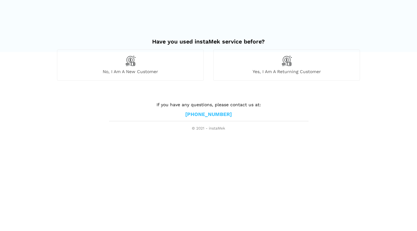
click at [193, 67] on div "No, I am a new customer" at bounding box center [130, 64] width 147 height 31
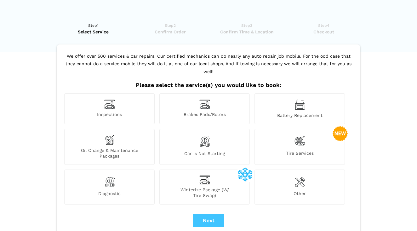
click at [305, 175] on div "Other" at bounding box center [299, 186] width 90 height 35
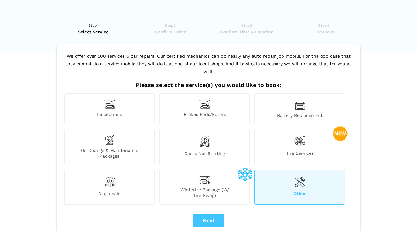
click at [217, 214] on button "Next" at bounding box center [208, 220] width 31 height 13
checkbox input "true"
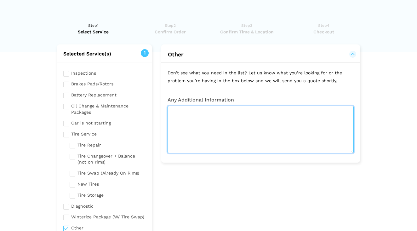
click at [260, 120] on textarea at bounding box center [260, 129] width 186 height 47
click at [237, 114] on textarea "I have had issues with my Dodge Ram" at bounding box center [260, 129] width 186 height 47
click at [238, 114] on textarea "I have had issues with my Dodge Ram" at bounding box center [260, 129] width 186 height 47
click at [238, 111] on textarea "I have had issues with my Dodge Ram" at bounding box center [260, 129] width 186 height 47
click at [285, 113] on textarea "I have had issues with my 2015 Dodge Ram" at bounding box center [260, 129] width 186 height 47
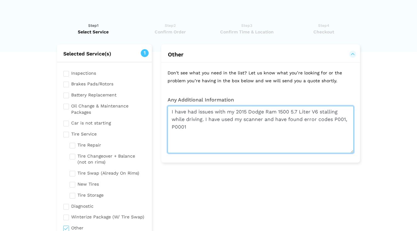
click at [174, 126] on textarea "I have had issues with my 2015 Dodge Ram 1500 5.7 Liter V6 stalling while drivi…" at bounding box center [260, 129] width 186 height 47
click at [194, 127] on textarea "I have had issues with my 2015 Dodge Ram 1500 5.7 Liter V6 stalling while drivi…" at bounding box center [260, 129] width 186 height 47
paste textarea "The Dodge P0001 code signifies a problem with the fuel volume regulator control…"
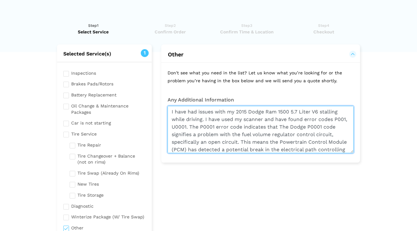
scroll to position [7, 0]
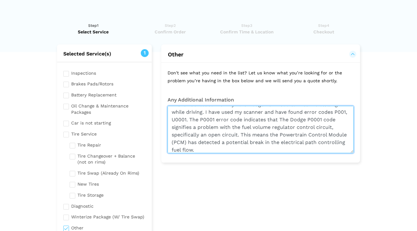
drag, startPoint x: 335, startPoint y: 118, endPoint x: 244, endPoint y: 118, distance: 91.0
click at [244, 118] on textarea "I have had issues with my 2015 Dodge Ram 1500 5.7 Liter V6 stalling while drivi…" at bounding box center [260, 129] width 186 height 47
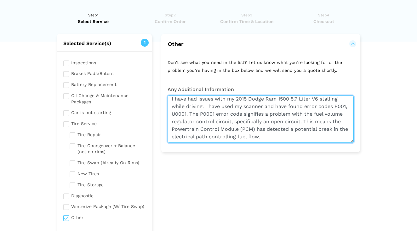
scroll to position [11, 0]
click at [267, 139] on textarea "I have had issues with my 2015 Dodge Ram 1500 5.7 Liter V6 stalling while drivi…" at bounding box center [260, 118] width 186 height 47
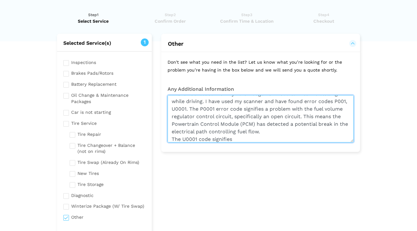
paste textarea "a problem with the high-speed CAN bus (Controller Area Network) communication. …"
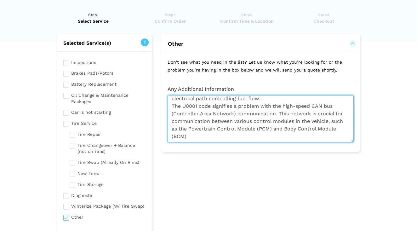
drag, startPoint x: 331, startPoint y: 120, endPoint x: 280, endPoint y: 112, distance: 52.6
click at [280, 112] on textarea "I have had issues with my 2015 Dodge Ram 1500 5.7 Liter V6 stalling while drivi…" at bounding box center [260, 118] width 186 height 47
click at [196, 135] on textarea "I have had issues with my 2015 Dodge Ram 1500 5.7 Liter V6 stalling while drivi…" at bounding box center [260, 118] width 186 height 47
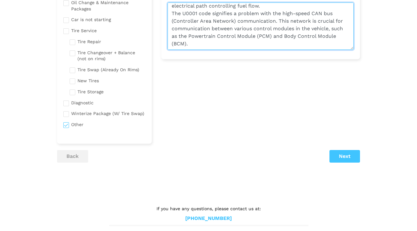
scroll to position [103, 0]
type textarea "I have had issues with my 2015 Dodge Ram 1500 5.7 Liter V6 stalling while drivi…"
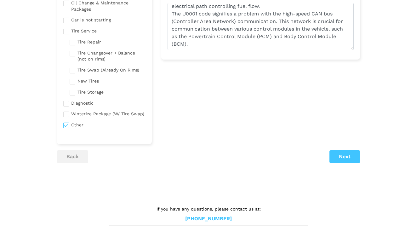
click at [332, 150] on button "Next" at bounding box center [344, 156] width 31 height 13
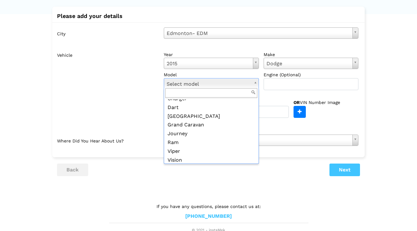
scroll to position [39, 0]
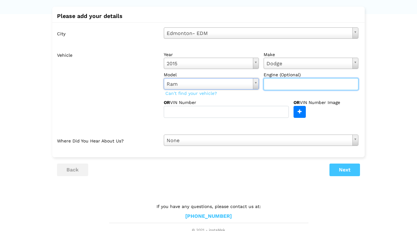
click at [282, 82] on input "text" at bounding box center [310, 84] width 95 height 12
type input "1500 5.7 Liter Hemi V6"
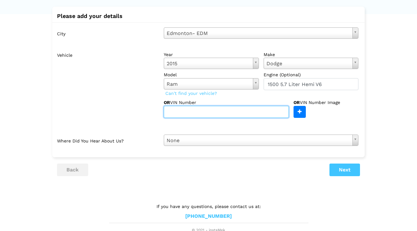
click at [223, 112] on input "text" at bounding box center [226, 112] width 125 height 12
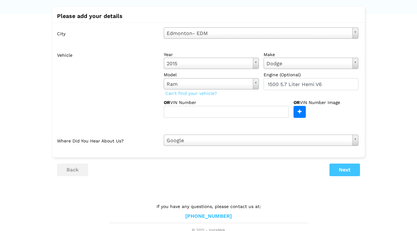
click at [342, 167] on button "Next" at bounding box center [344, 169] width 31 height 13
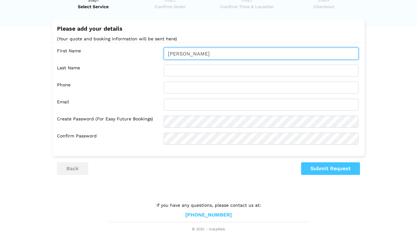
type input "[PERSON_NAME]"
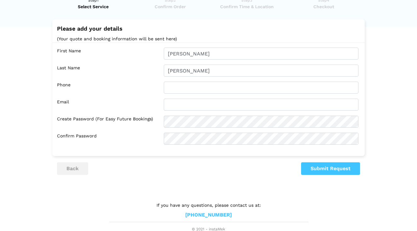
type input "[PERSON_NAME]"
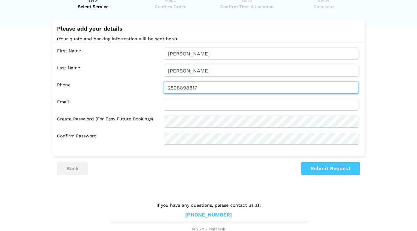
type input "2508898817"
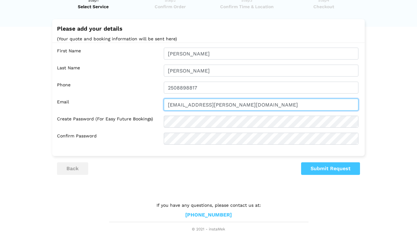
type input "[EMAIL_ADDRESS][PERSON_NAME][DOMAIN_NAME]"
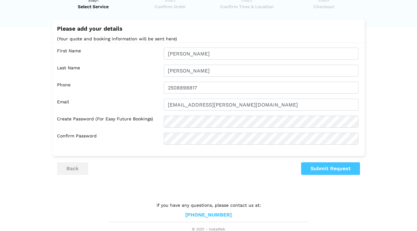
click at [187, 121] on div "First Name Zack Last Name [PERSON_NAME] Phone 2508898817 Email [EMAIL_ADDRESS][…" at bounding box center [208, 95] width 312 height 107
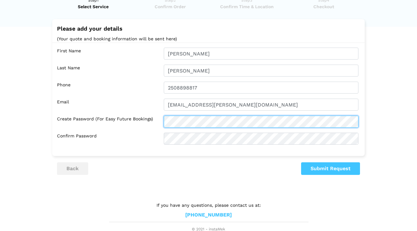
scroll to position [0, 0]
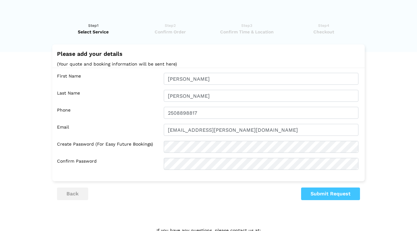
click at [319, 191] on button "Submit Request" at bounding box center [330, 193] width 59 height 13
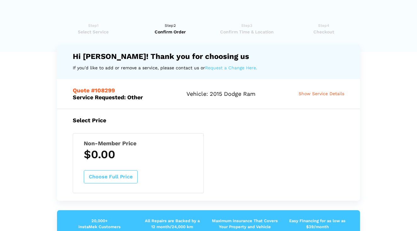
click at [306, 92] on span "Show Service Details" at bounding box center [321, 93] width 46 height 5
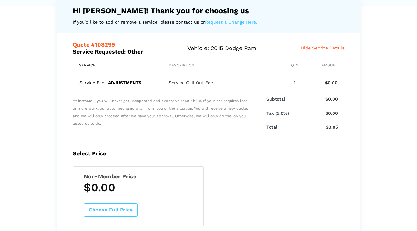
scroll to position [45, 0]
click at [122, 205] on button "Choose Full Price" at bounding box center [111, 209] width 54 height 13
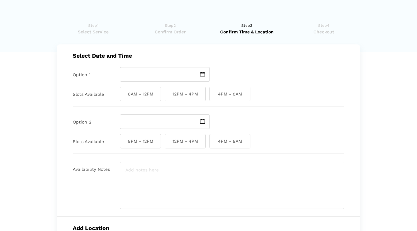
scroll to position [0, 0]
click at [151, 75] on input "text" at bounding box center [157, 74] width 75 height 14
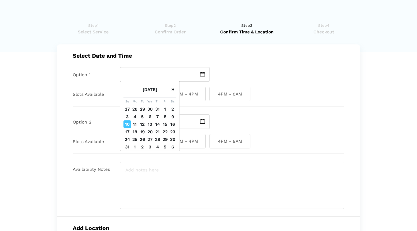
click at [136, 125] on td "11" at bounding box center [135, 124] width 8 height 8
type input "[DATE]"
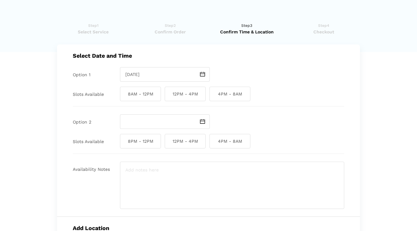
click at [155, 96] on span "8AM - 12PM" at bounding box center [140, 94] width 41 height 14
click at [124, 96] on input "8AM - 12PM" at bounding box center [122, 94] width 4 height 14
checkbox input "true"
click at [164, 124] on input "text" at bounding box center [157, 121] width 75 height 14
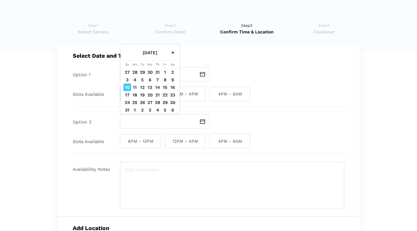
click at [134, 86] on td "11" at bounding box center [135, 87] width 8 height 8
type input "[DATE]"
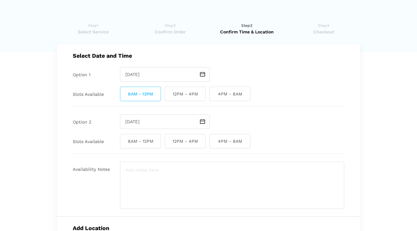
click at [173, 140] on span "12PM - 4PM" at bounding box center [185, 141] width 41 height 14
click at [169, 140] on input "12PM - 4PM" at bounding box center [167, 141] width 4 height 14
checkbox input "true"
click at [224, 145] on span "4PM - 8AM" at bounding box center [229, 141] width 41 height 14
click at [213, 145] on input "4PM - 8AM" at bounding box center [211, 141] width 4 height 14
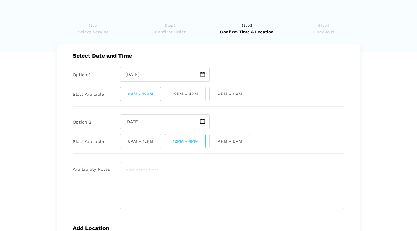
checkbox input "true"
click at [192, 142] on span "12PM - 4PM" at bounding box center [185, 141] width 41 height 14
click at [169, 142] on input "12PM - 4PM" at bounding box center [167, 141] width 4 height 14
checkbox input "false"
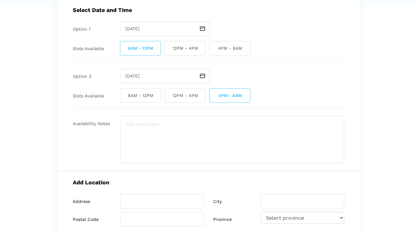
scroll to position [71, 0]
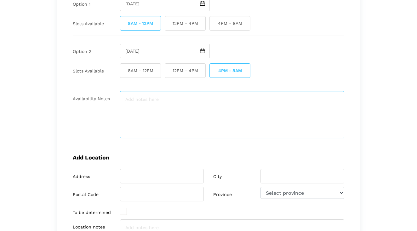
click at [171, 106] on textarea at bounding box center [232, 114] width 224 height 47
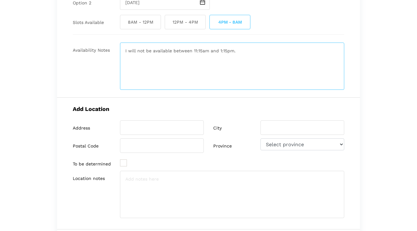
scroll to position [139, 0]
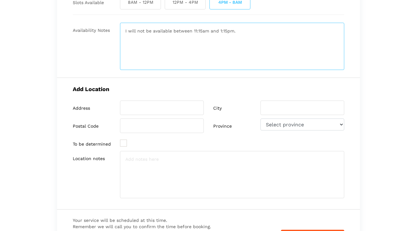
type textarea "I will not be available between 11:15am and 1:15pm."
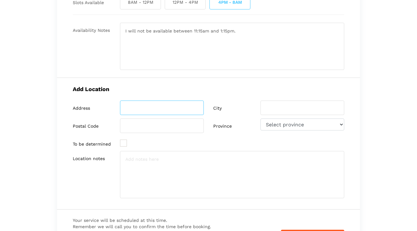
click at [160, 106] on input "search" at bounding box center [162, 107] width 84 height 14
type input "[STREET_ADDRESS]"
type input "[GEOGRAPHIC_DATA]"
type input "T5K 0M3"
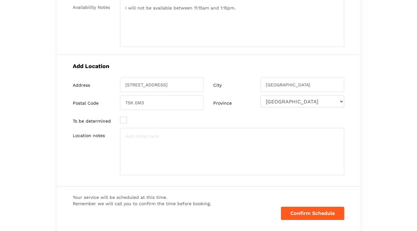
scroll to position [167, 0]
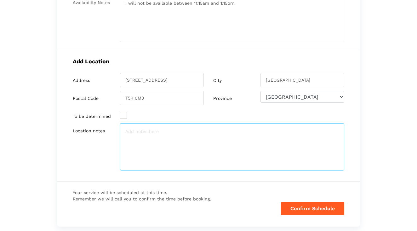
click at [153, 128] on textarea at bounding box center [232, 146] width 224 height 47
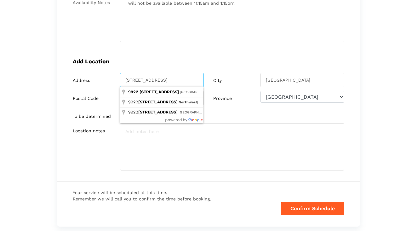
drag, startPoint x: 124, startPoint y: 79, endPoint x: 213, endPoint y: 80, distance: 88.8
click at [213, 80] on div "Address [STREET_ADDRESS] City [GEOGRAPHIC_DATA] Postal Code T5K 0M3 Province Se…" at bounding box center [208, 98] width 281 height 50
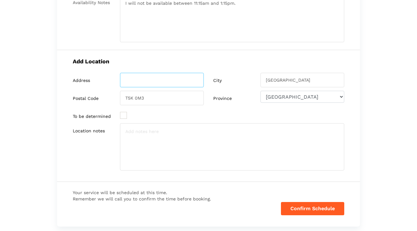
paste input "[STREET_ADDRESS]"
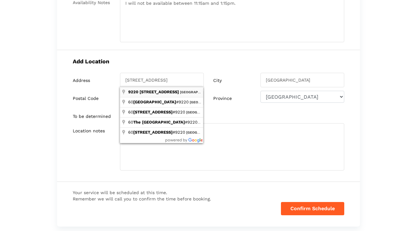
type input "[STREET_ADDRESS]"
type input "[GEOGRAPHIC_DATA]"
type input "T6E 0C1"
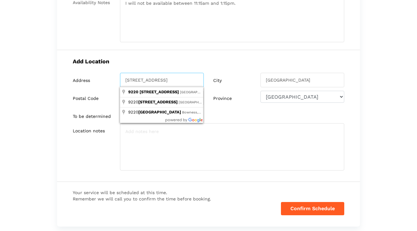
drag, startPoint x: 124, startPoint y: 79, endPoint x: 245, endPoint y: 81, distance: 120.6
click at [245, 81] on div "Address [STREET_ADDRESS] City [GEOGRAPHIC_DATA] Postal Code T6E 0C1 Province Se…" at bounding box center [208, 98] width 281 height 50
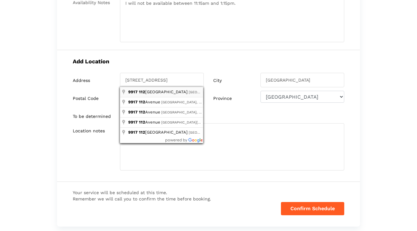
type input "[STREET_ADDRESS]"
type input "[GEOGRAPHIC_DATA]"
type input "T5K 1L6"
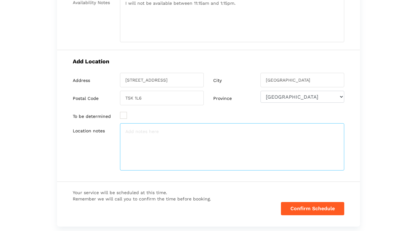
click at [145, 132] on textarea at bounding box center [232, 146] width 224 height 47
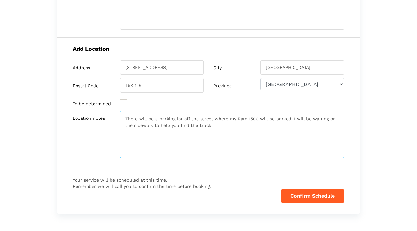
scroll to position [184, 0]
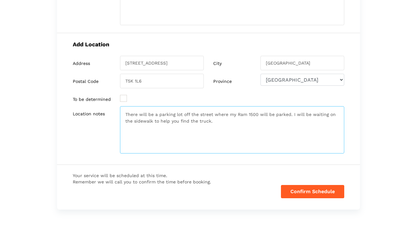
type textarea "There will be a parking lot off the street where my Ram 1500 will be parked. I …"
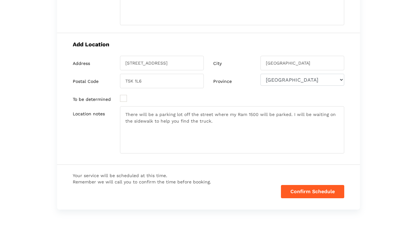
click at [306, 191] on button "Confirm Schedule" at bounding box center [312, 191] width 63 height 13
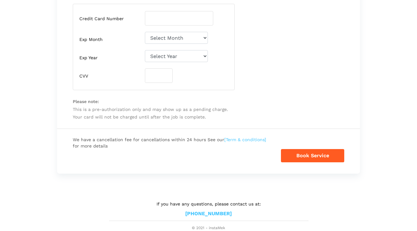
scroll to position [170, 0]
